Goal: Task Accomplishment & Management: Use online tool/utility

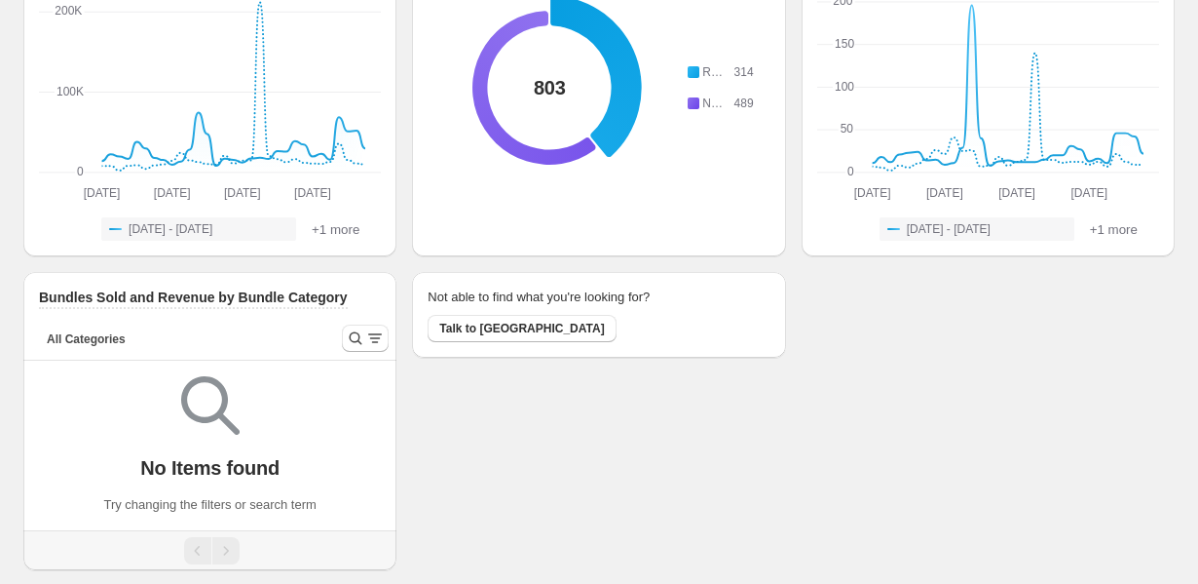
scroll to position [120, 0]
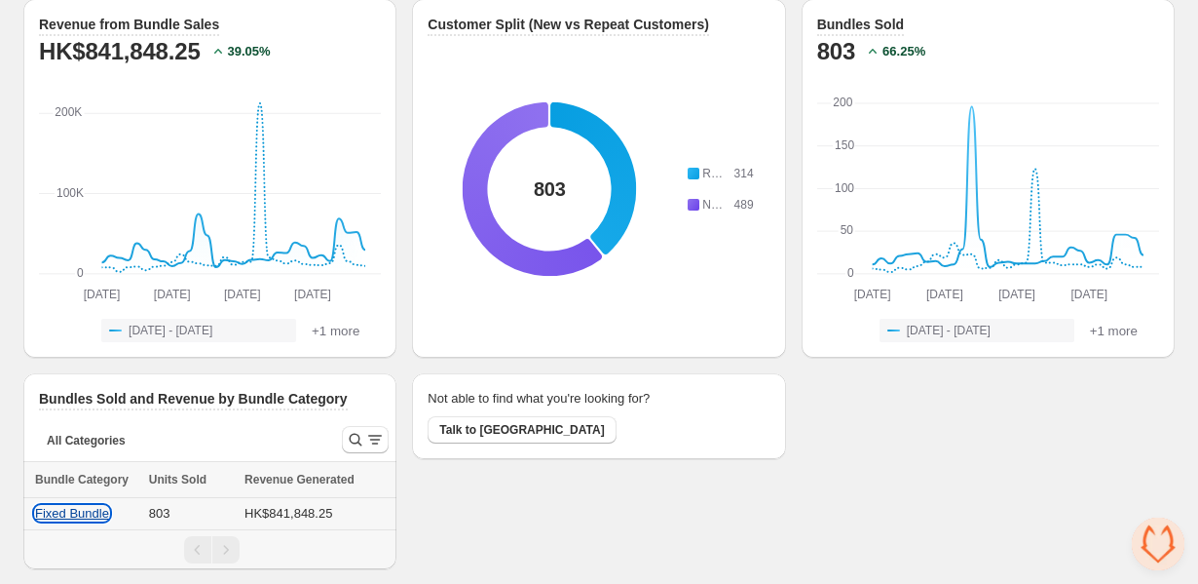
click at [49, 512] on button "Fixed Bundle" at bounding box center [72, 513] width 74 height 15
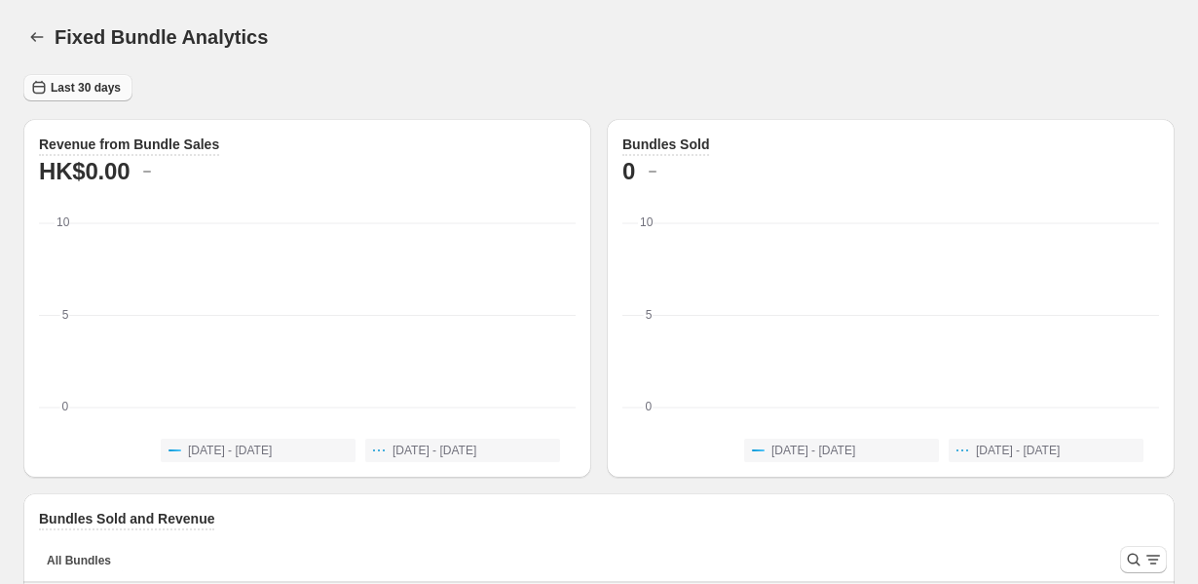
click at [71, 93] on span "Last 30 days" at bounding box center [86, 88] width 70 height 16
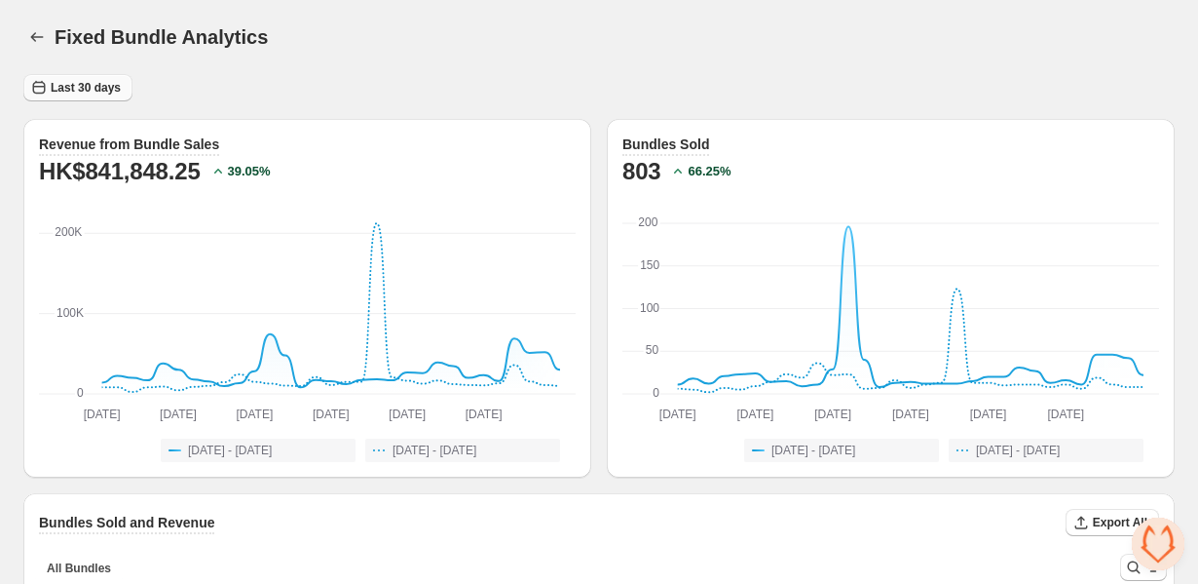
click at [105, 96] on button "Last 30 days" at bounding box center [77, 87] width 109 height 27
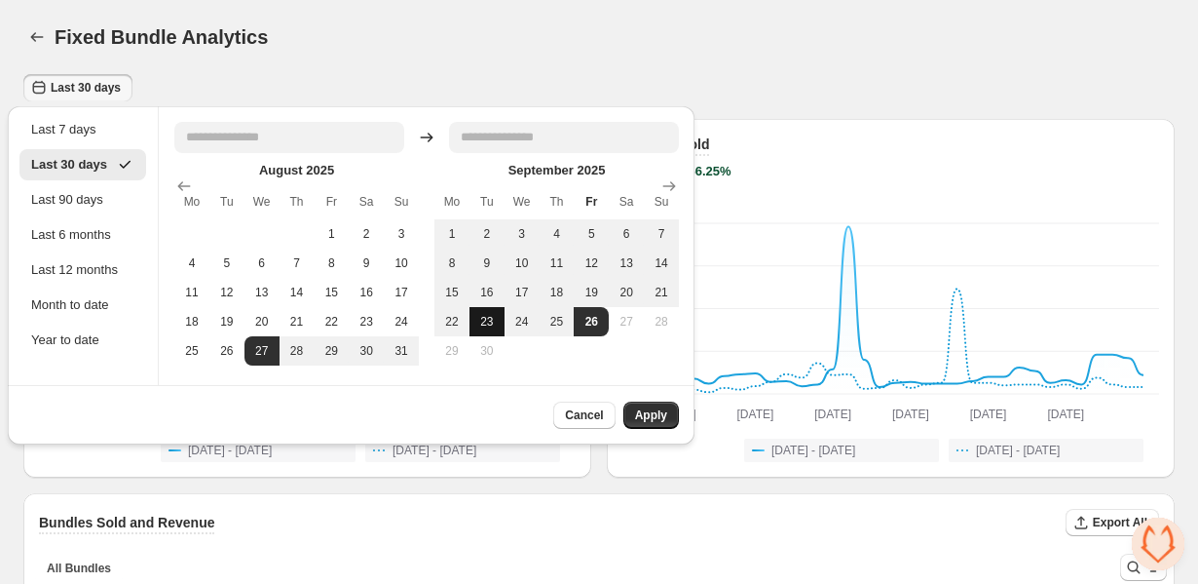
click at [490, 331] on button "23" at bounding box center [487, 321] width 35 height 29
type input "**********"
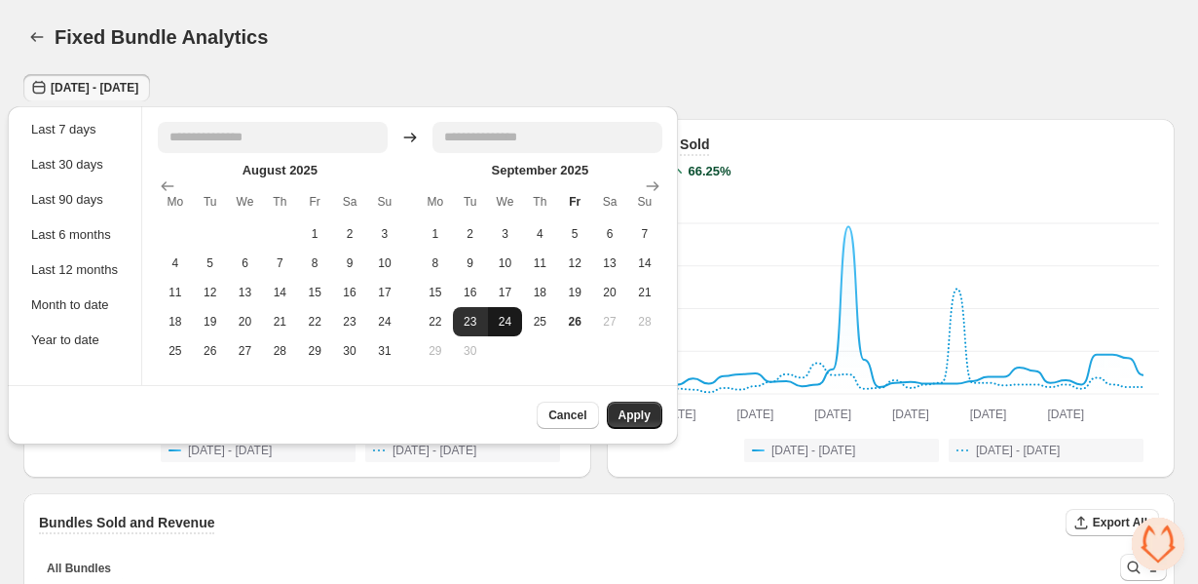
click at [514, 318] on button "24" at bounding box center [505, 321] width 35 height 29
type input "**********"
click at [644, 416] on span "Apply" at bounding box center [635, 415] width 32 height 16
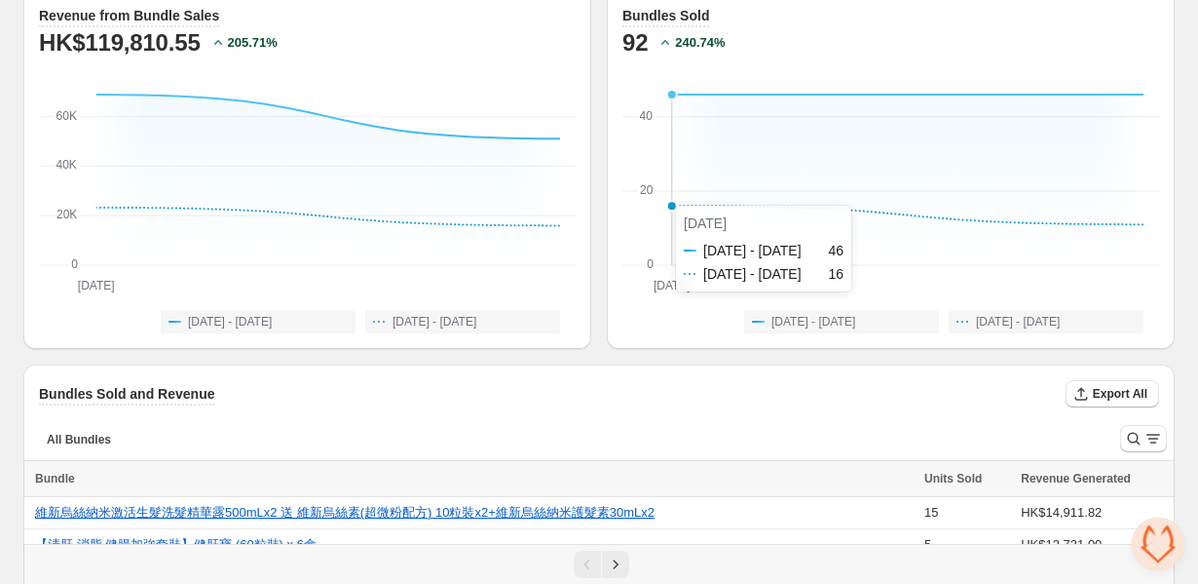
scroll to position [287, 0]
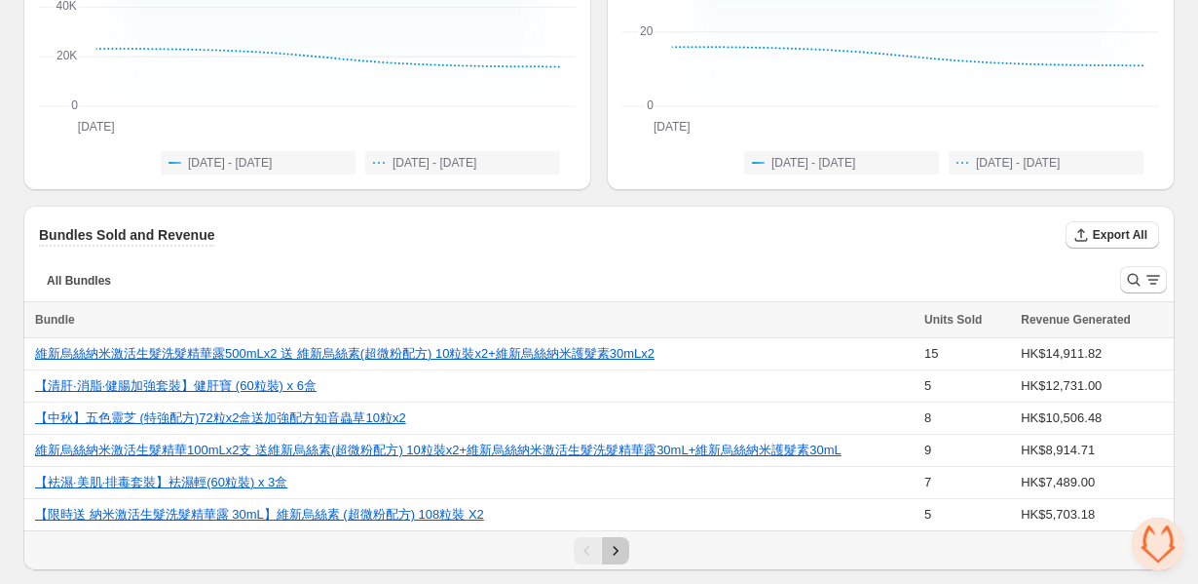
click at [604, 552] on button "Next" at bounding box center [615, 550] width 27 height 27
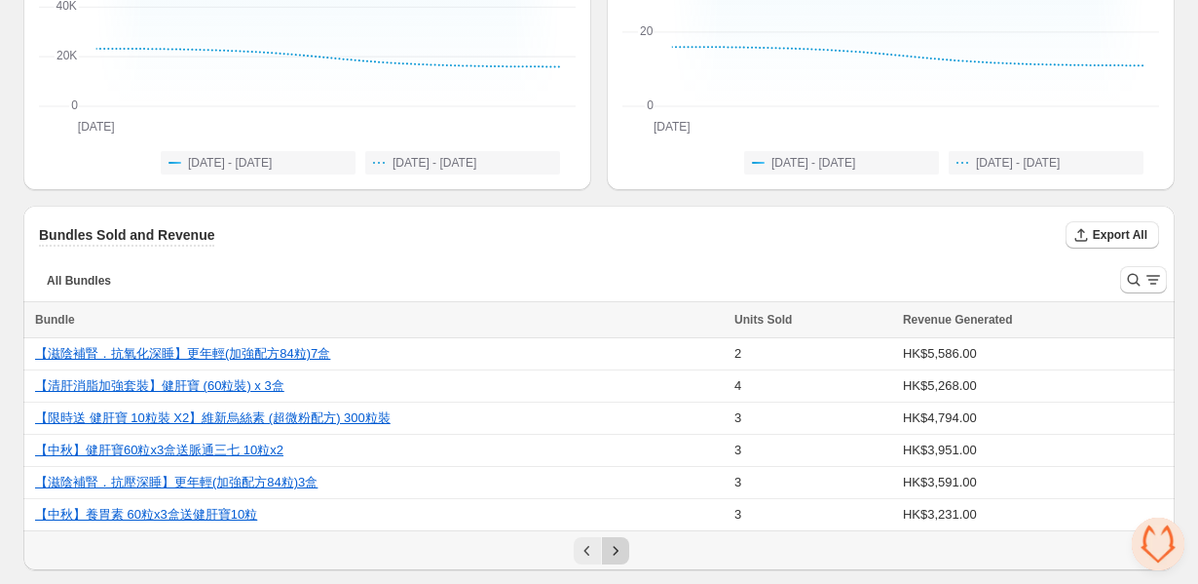
click at [604, 552] on button "Next" at bounding box center [615, 550] width 27 height 27
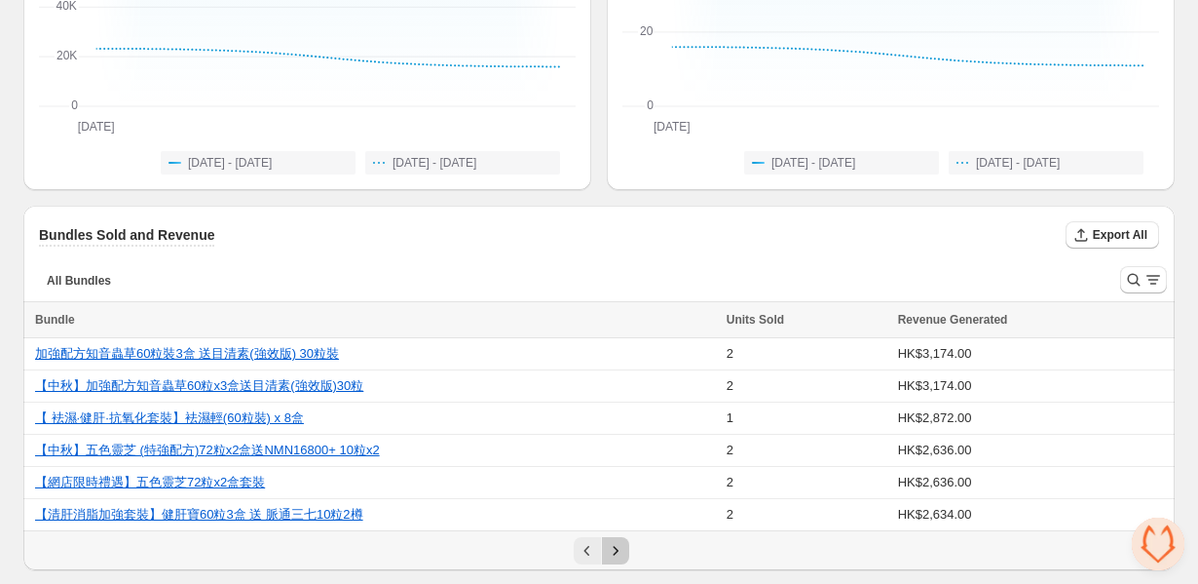
click at [604, 552] on button "Next" at bounding box center [615, 550] width 27 height 27
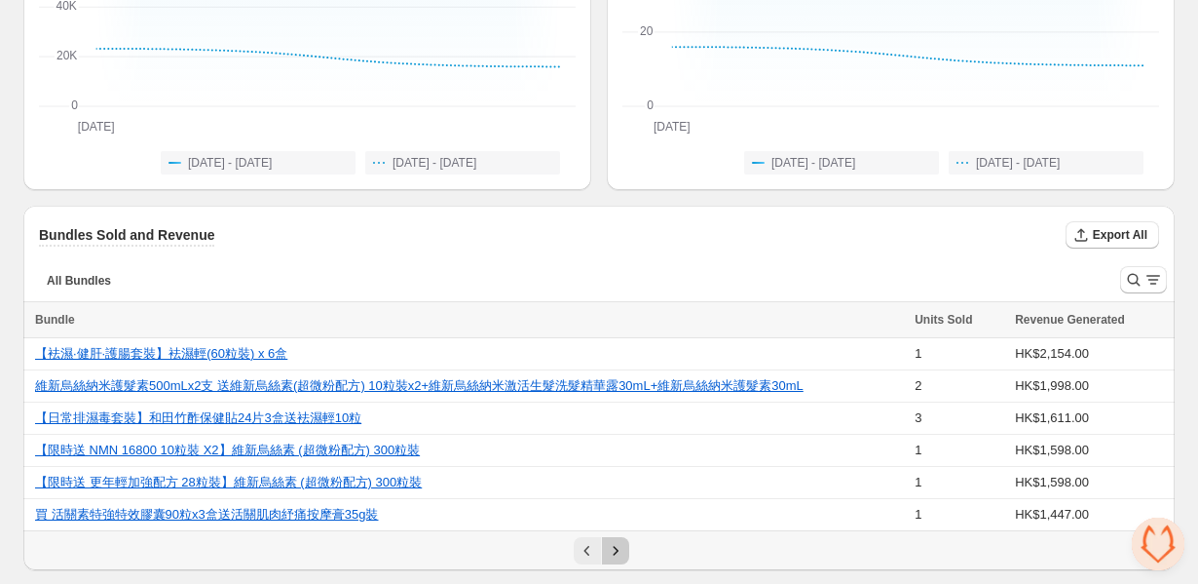
click at [604, 552] on button "Next" at bounding box center [615, 550] width 27 height 27
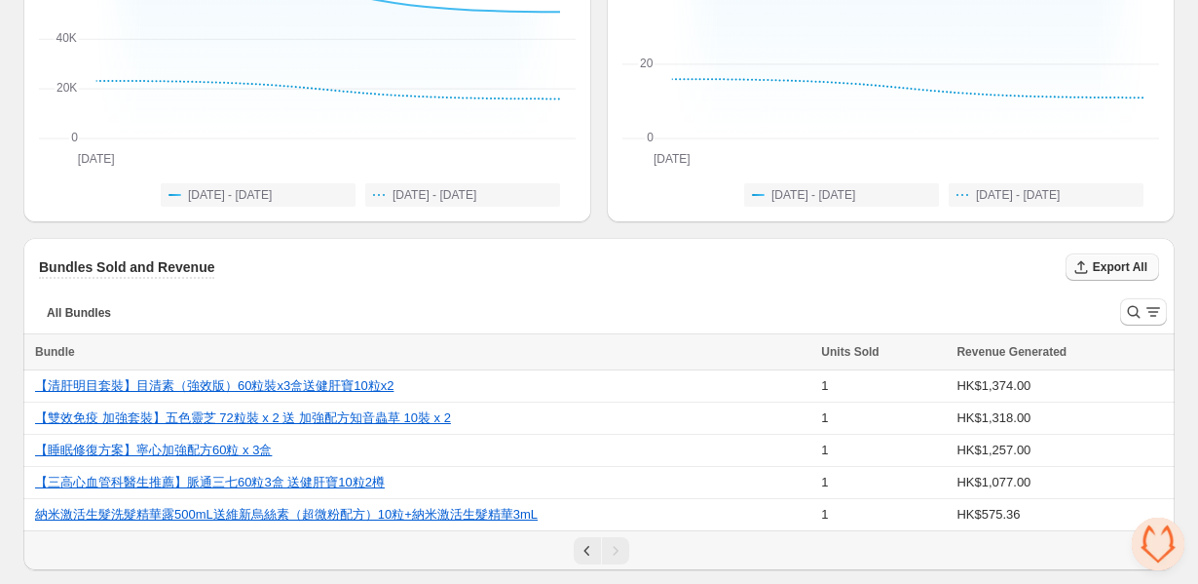
click at [1099, 263] on span "Export All" at bounding box center [1120, 267] width 55 height 16
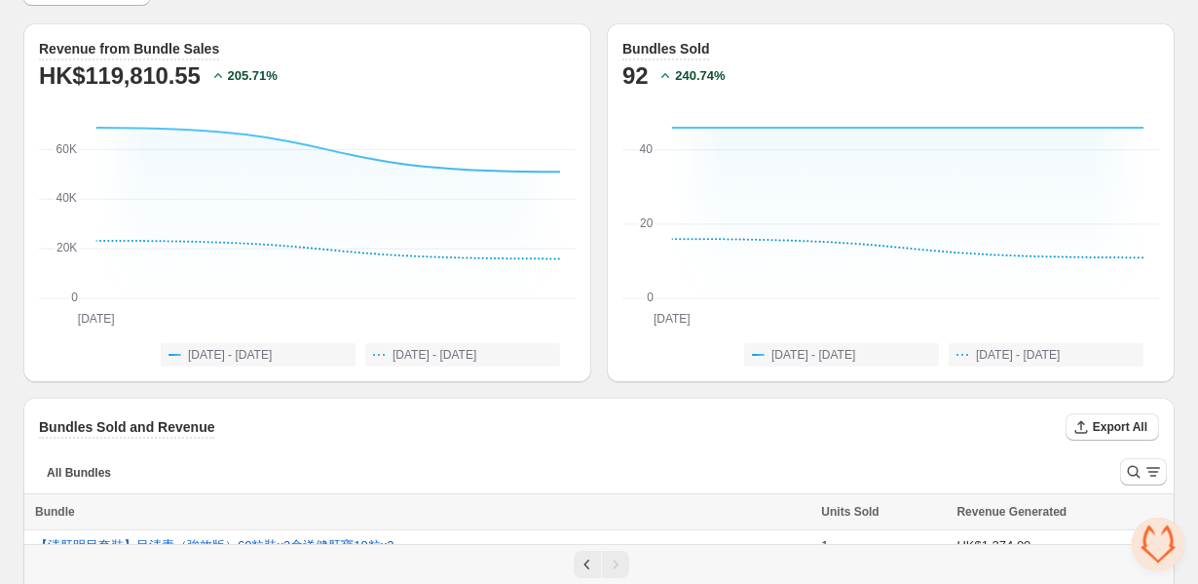
scroll to position [0, 0]
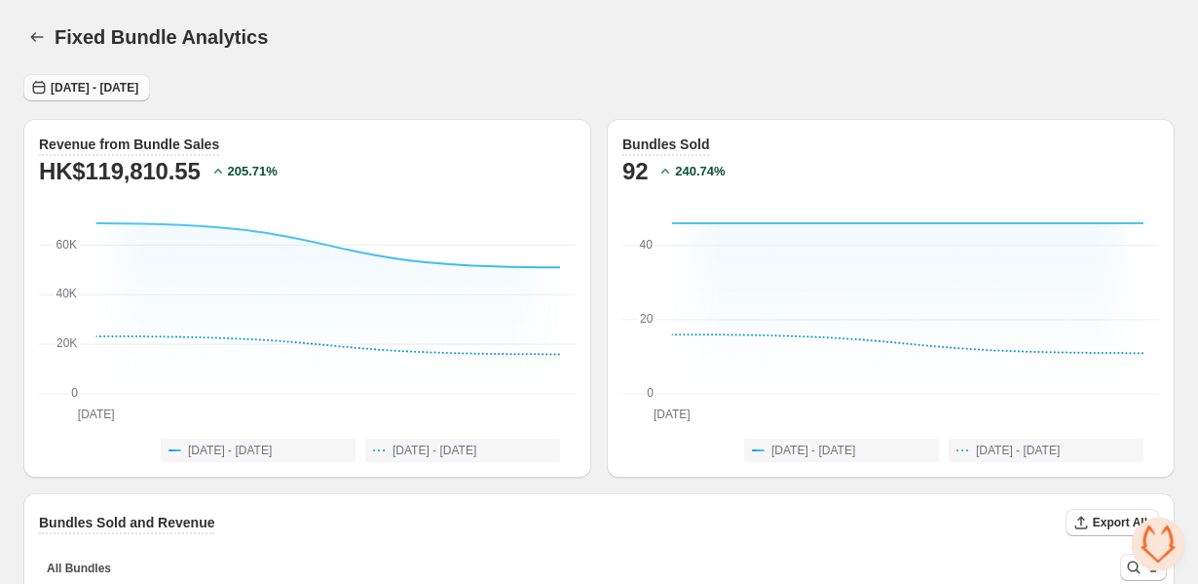
click at [138, 90] on span "Tue Sep 23 2025 - Wed Sep 24 2025" at bounding box center [95, 88] width 88 height 16
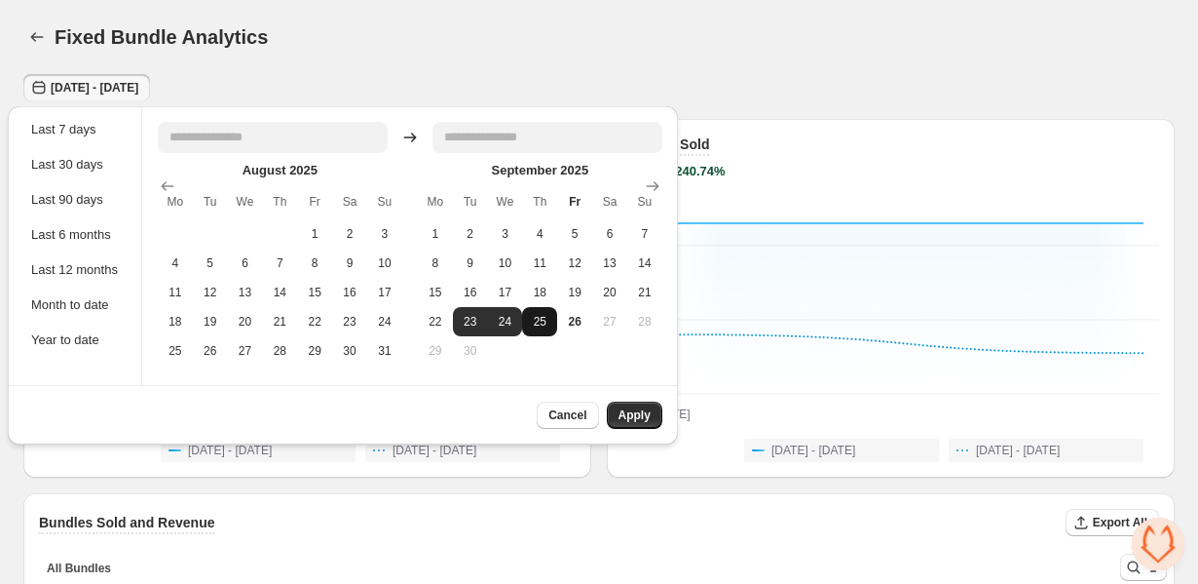
click at [537, 316] on button "25" at bounding box center [539, 321] width 35 height 29
type input "**********"
click at [482, 315] on button "23" at bounding box center [470, 321] width 35 height 29
type input "**********"
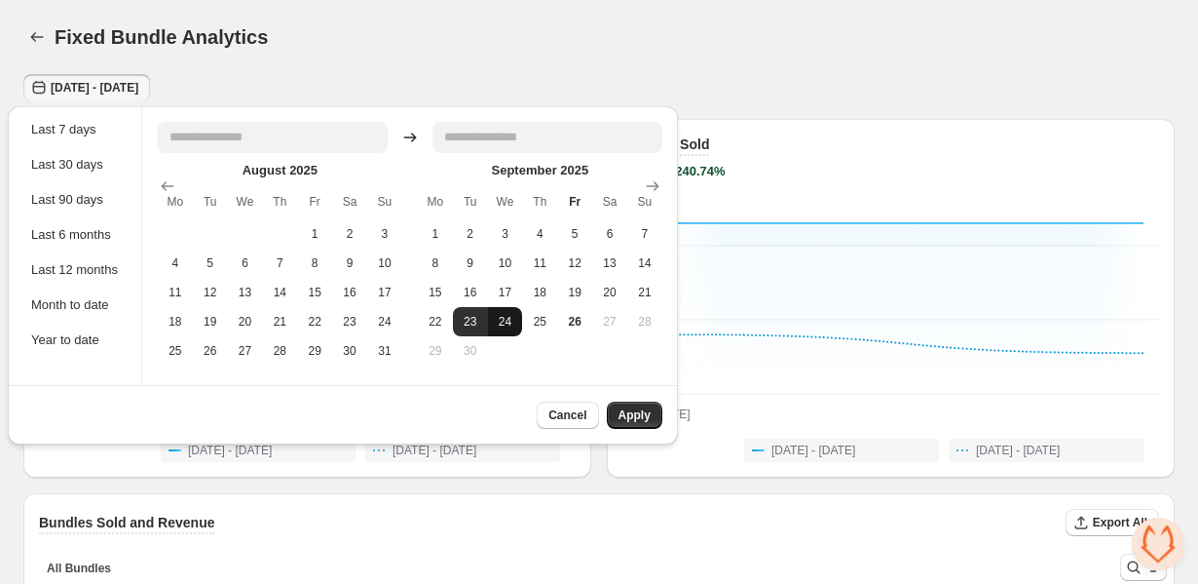
click at [515, 322] on button "24" at bounding box center [505, 321] width 35 height 29
type input "**********"
click at [571, 403] on button "Cancel" at bounding box center [567, 414] width 61 height 27
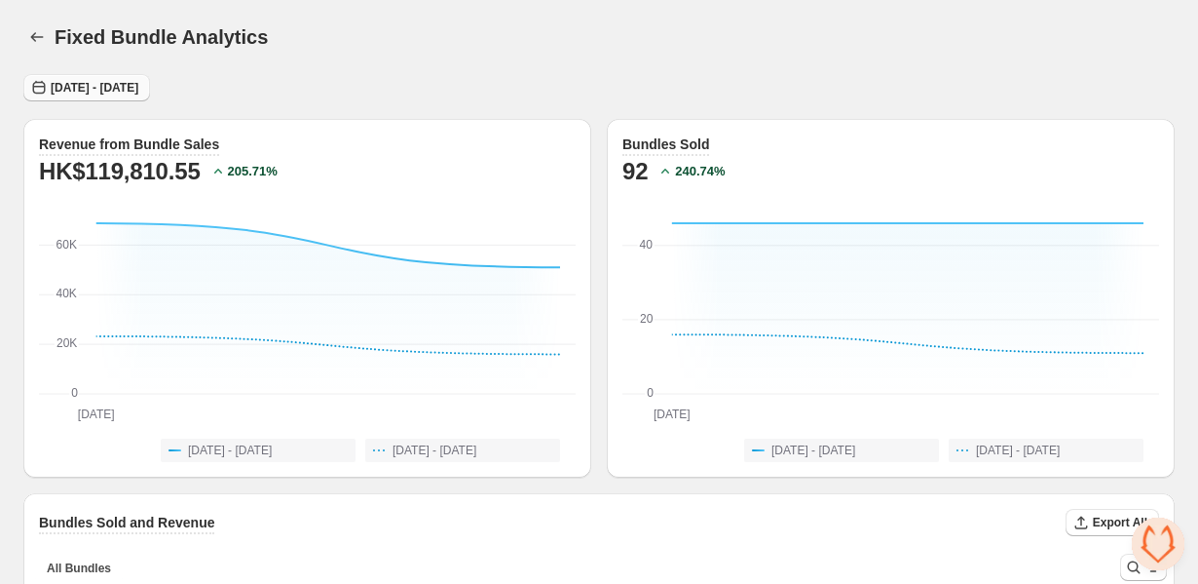
click at [138, 92] on span "Tue Sep 23 2025 - Wed Sep 24 2025" at bounding box center [95, 88] width 88 height 16
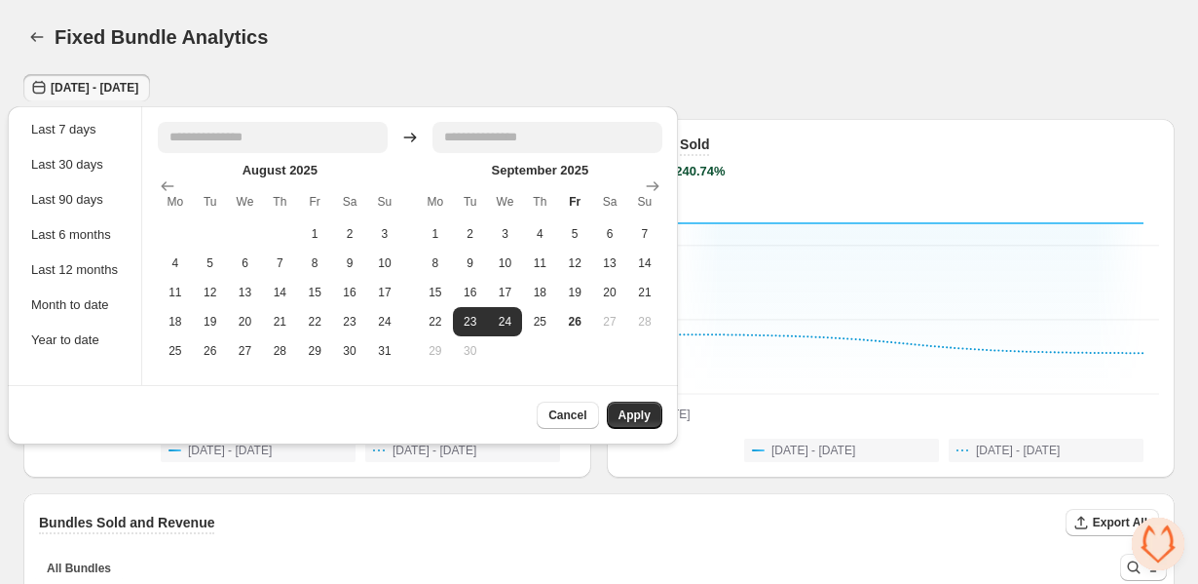
click at [478, 66] on div "Fixed Bundle Analytics. This page is ready Fixed Bundle Analytics" at bounding box center [598, 37] width 1151 height 74
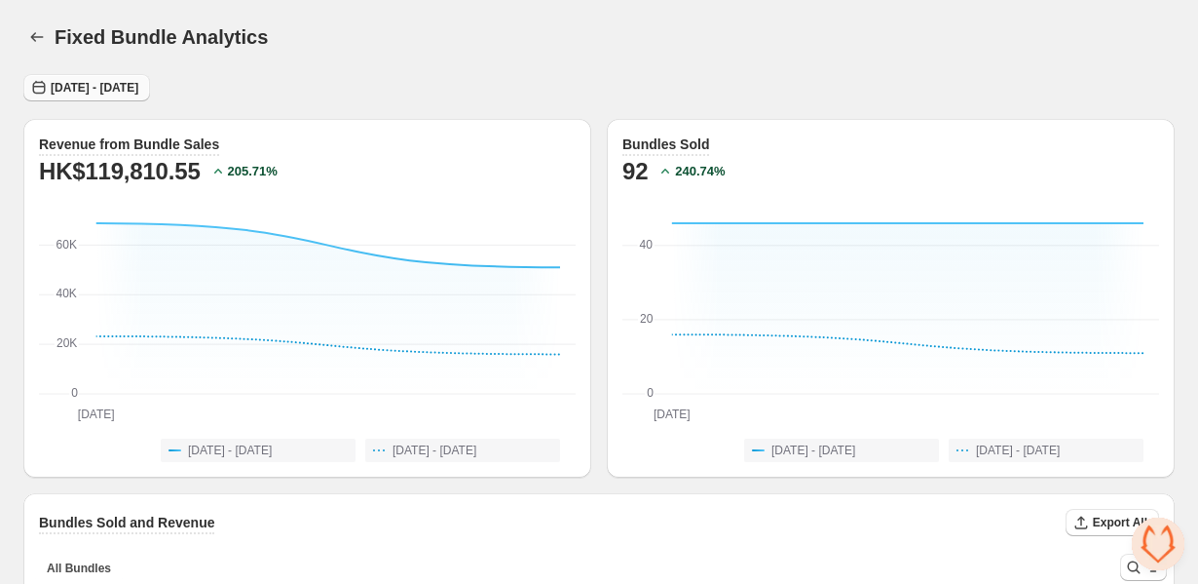
click at [138, 81] on span "Tue Sep 23 2025 - Wed Sep 24 2025" at bounding box center [95, 88] width 88 height 16
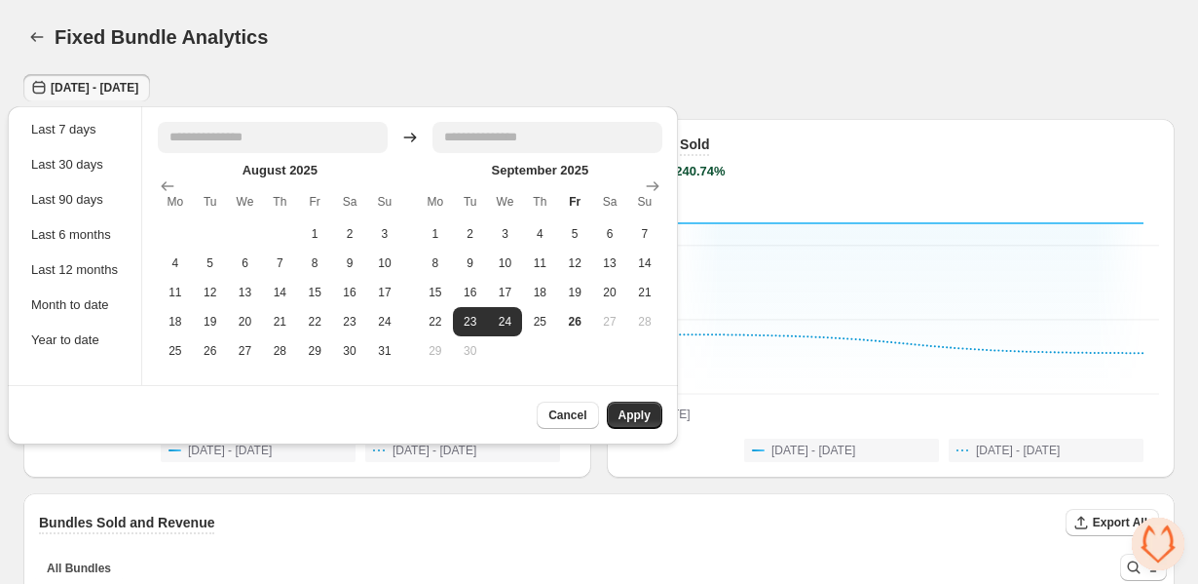
click at [423, 72] on div "Fixed Bundle Analytics. This page is ready Fixed Bundle Analytics" at bounding box center [598, 37] width 1151 height 74
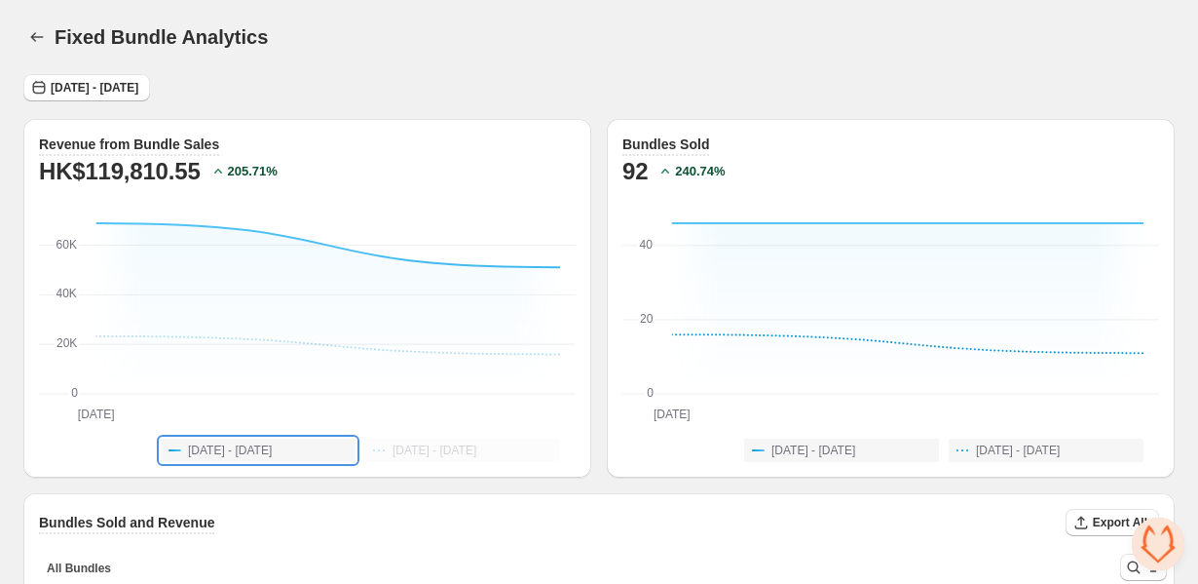
click at [272, 443] on span "Sep 23rd 2025 - Sep 24th 2025" at bounding box center [230, 450] width 84 height 16
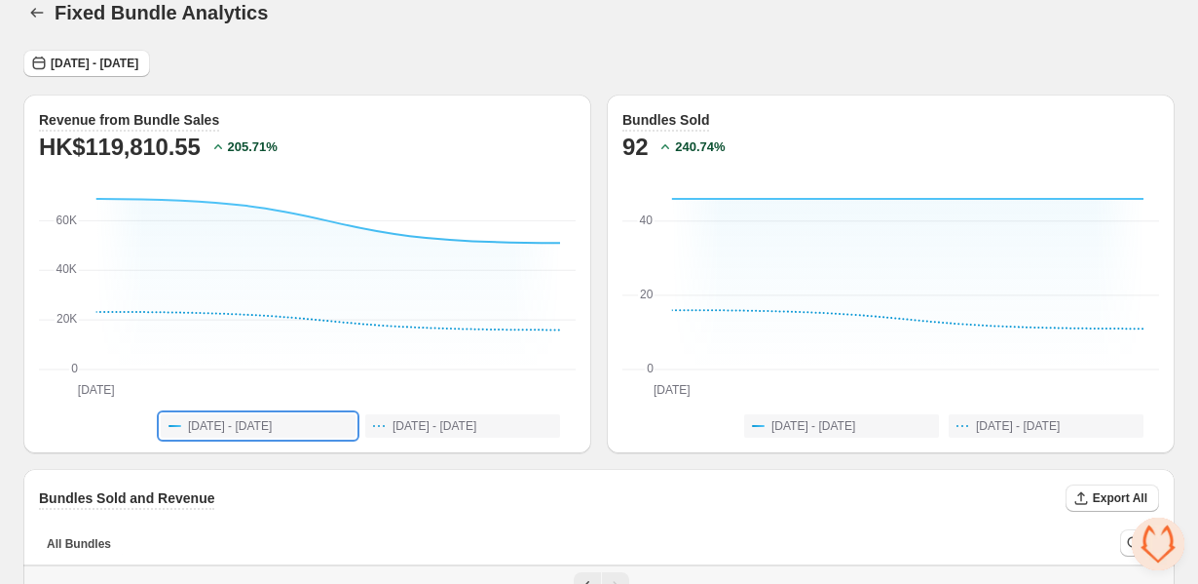
scroll to position [38, 0]
